Goal: Task Accomplishment & Management: Use online tool/utility

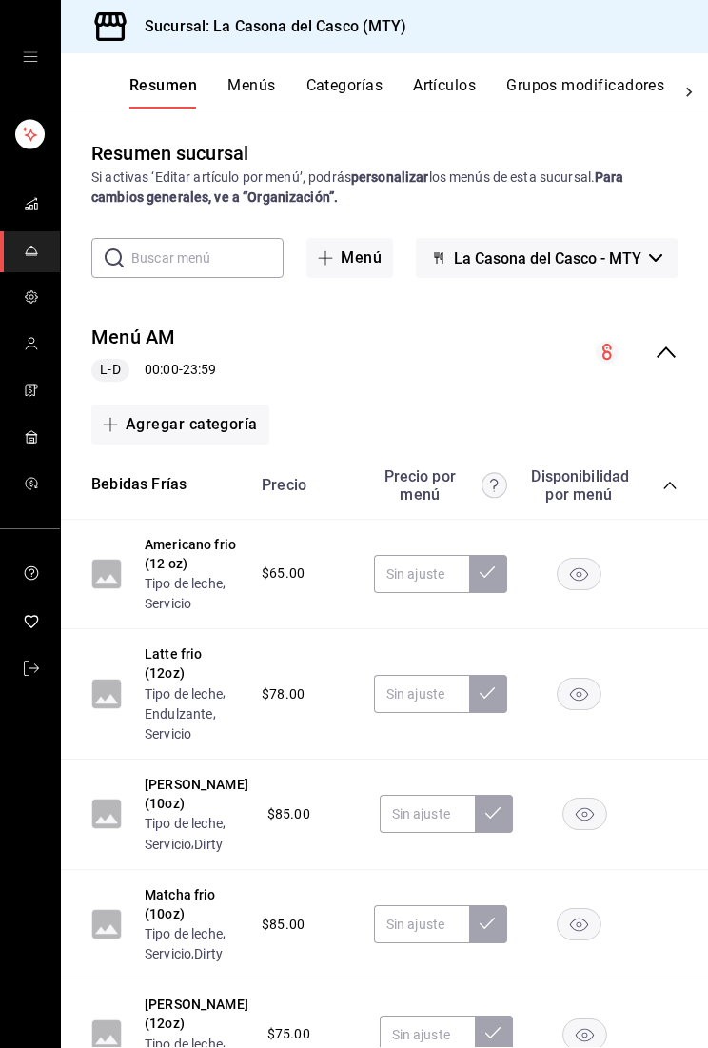
click at [456, 70] on div "Resumen Menús Categorías Artículos Grupos modificadores Publicar" at bounding box center [385, 80] width 648 height 55
click at [442, 93] on button "Artículos" at bounding box center [444, 92] width 63 height 32
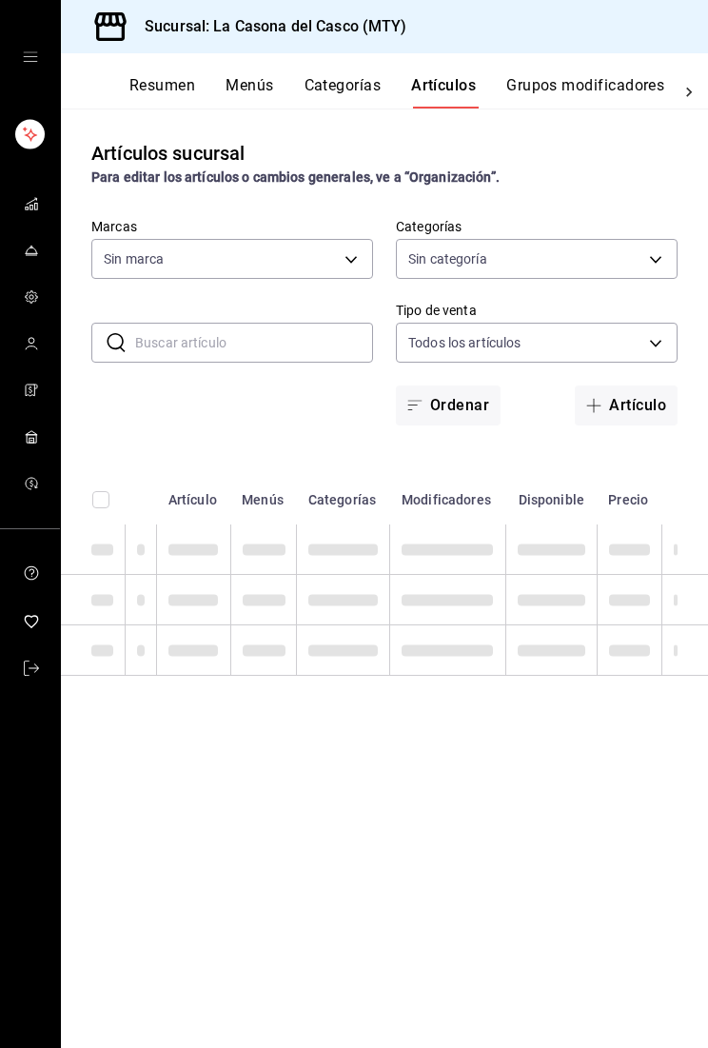
type input "7e4e7643-bc2c-442b-8a2a-9b04da6139a5"
type input "8b44ccb5-5a02-4d1f-a502-a2ce013969f6,02854608-b90f-40f3-95a4-70698f67f6bc,dd866…"
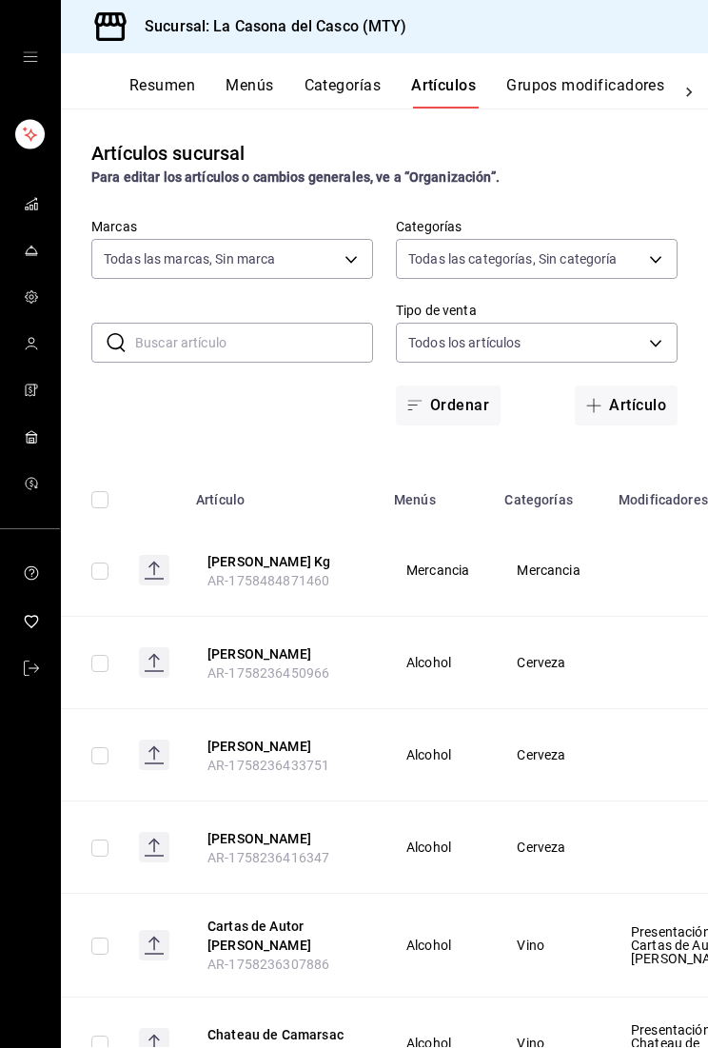
click at [293, 351] on input "text" at bounding box center [254, 343] width 238 height 38
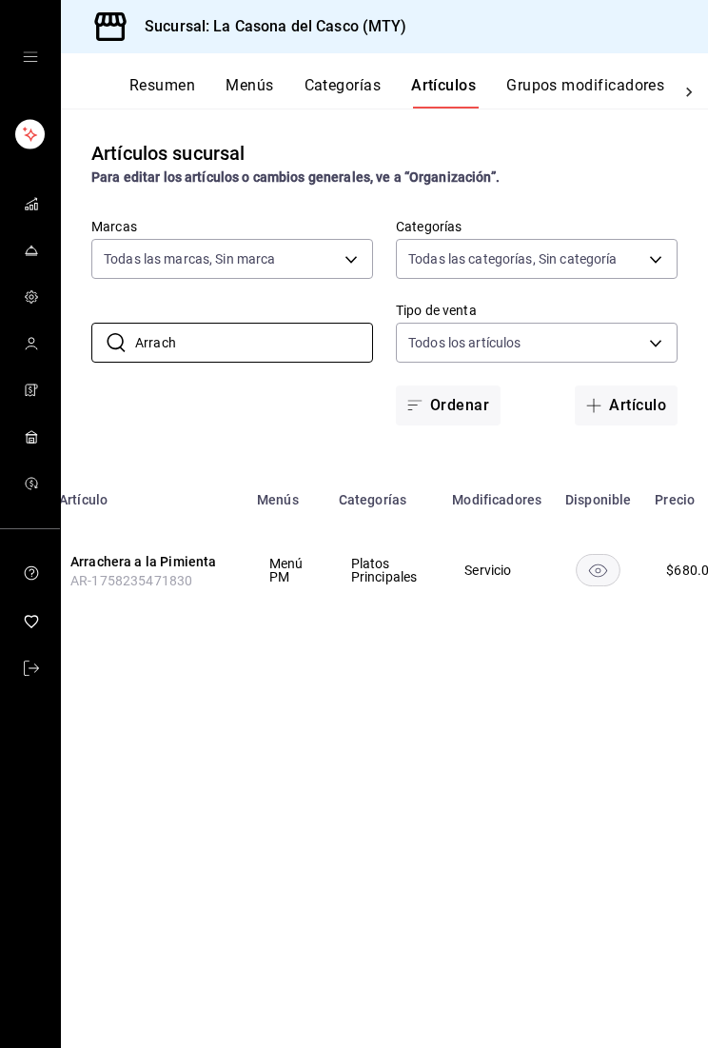
scroll to position [0, 14]
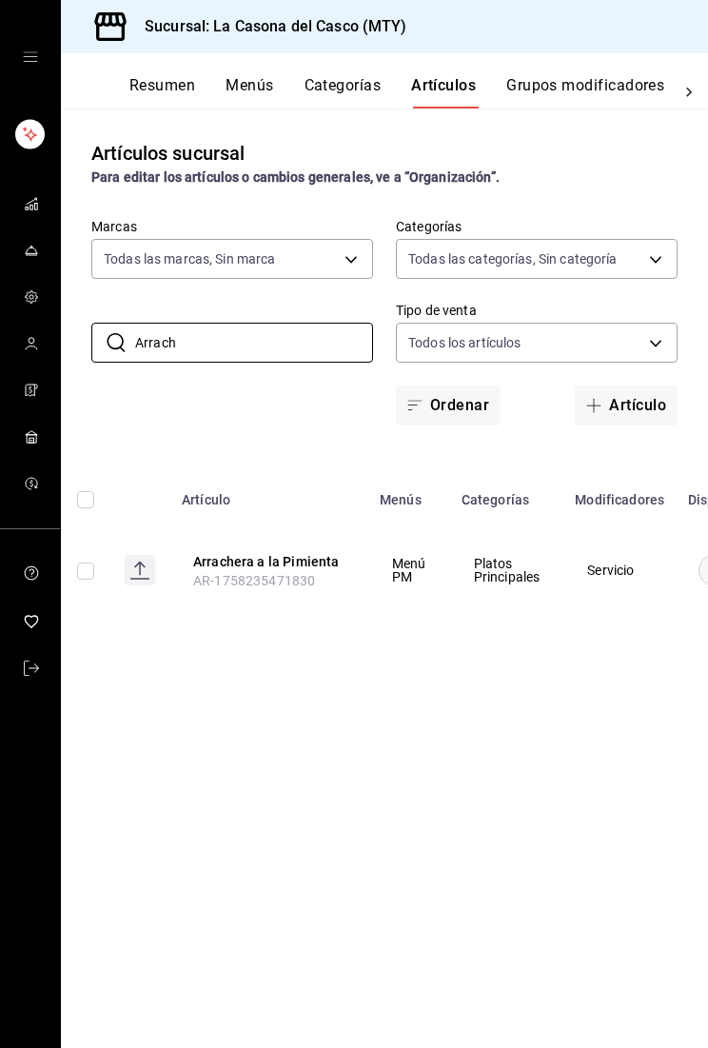
type input "Arrach"
click at [238, 567] on button "Arrachera a la Pimienta" at bounding box center [269, 561] width 152 height 19
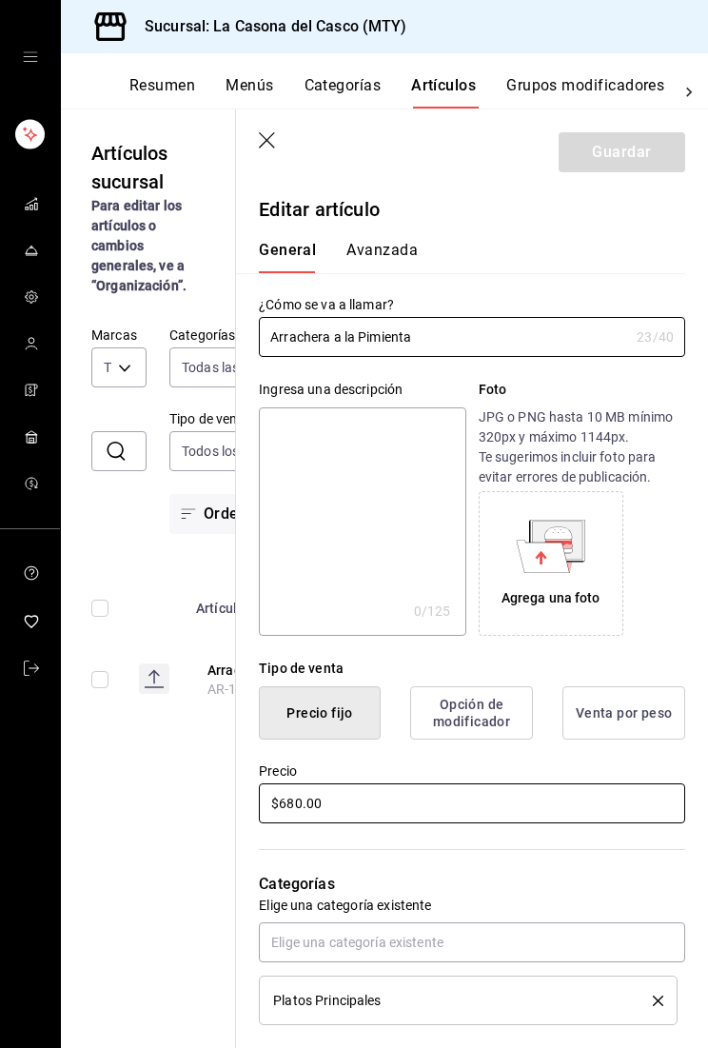
click at [441, 804] on input "$680.00" at bounding box center [472, 804] width 427 height 40
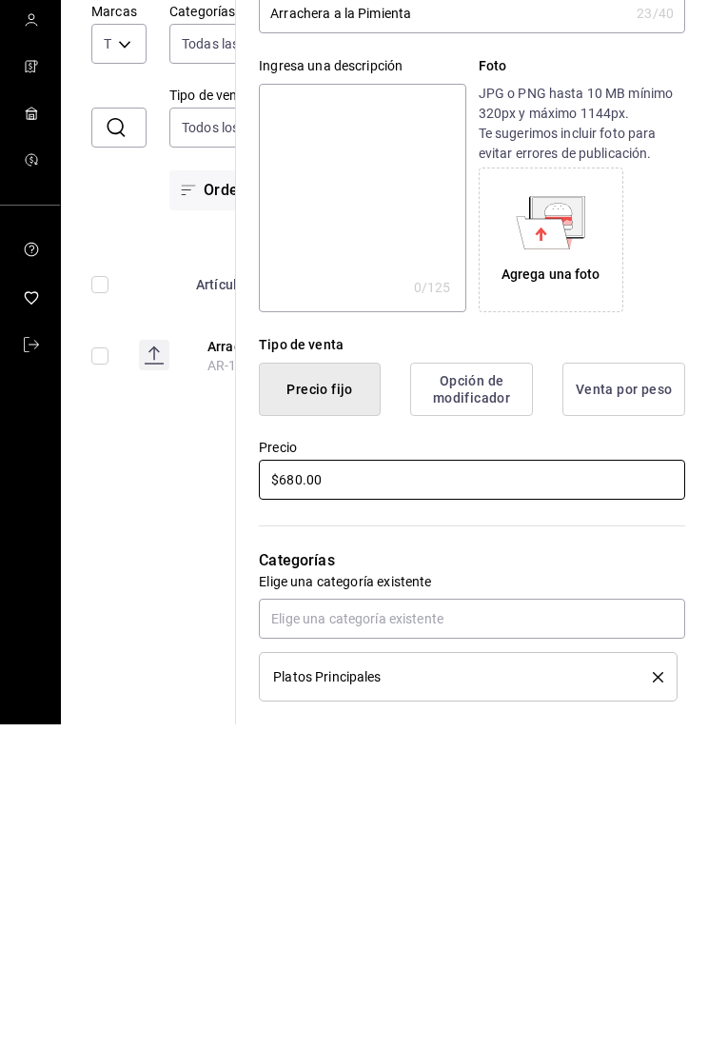
click at [475, 784] on input "$680.00" at bounding box center [472, 804] width 427 height 40
type input "$6.00"
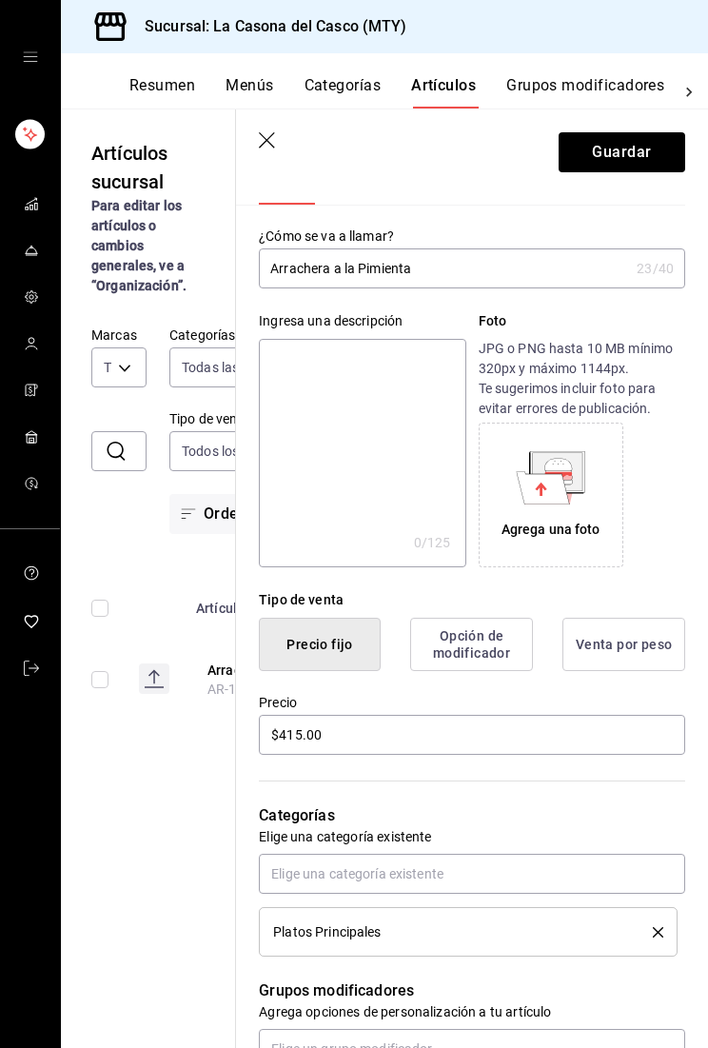
scroll to position [59, 0]
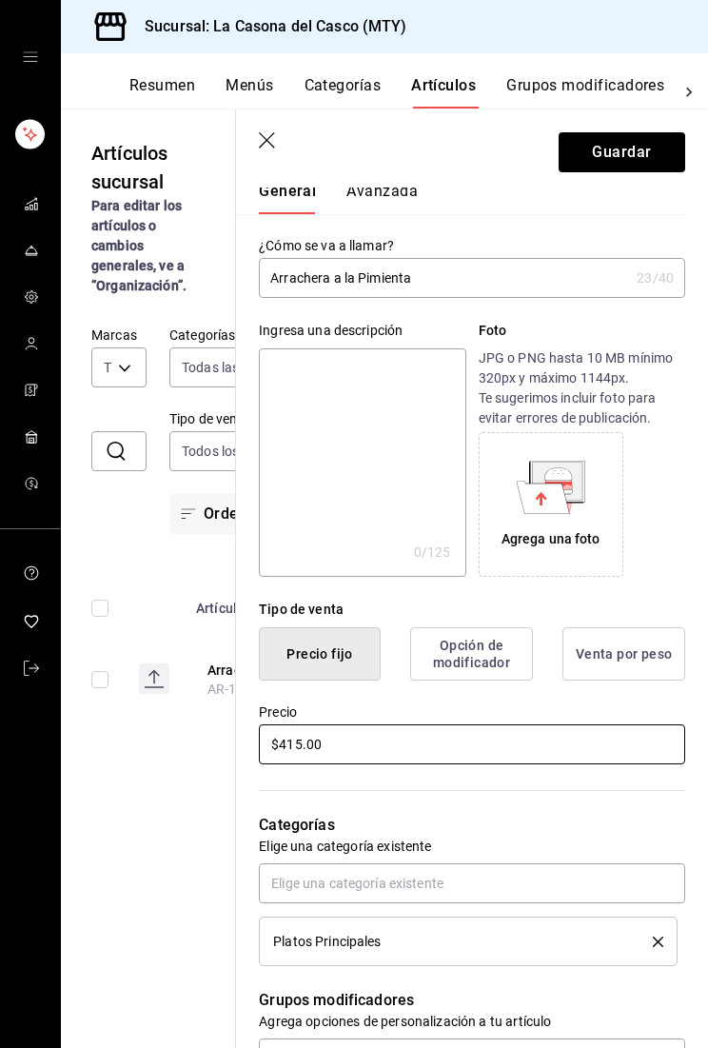
type input "$415.00"
click at [558, 148] on button "Guardar" at bounding box center [622, 152] width 127 height 40
